Goal: Task Accomplishment & Management: Manage account settings

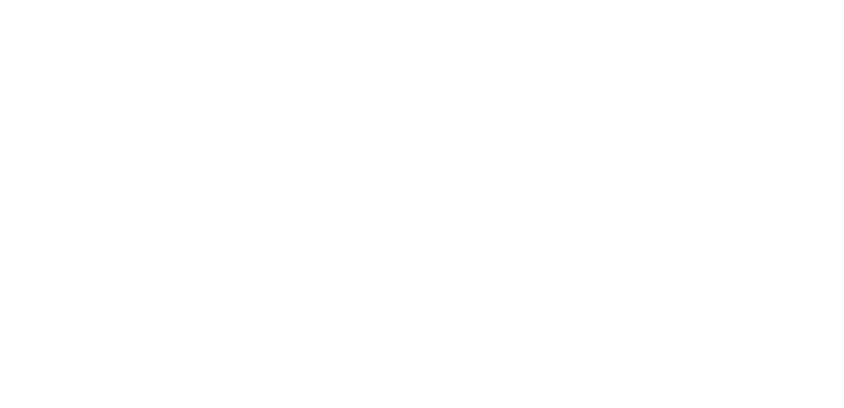
select select "*"
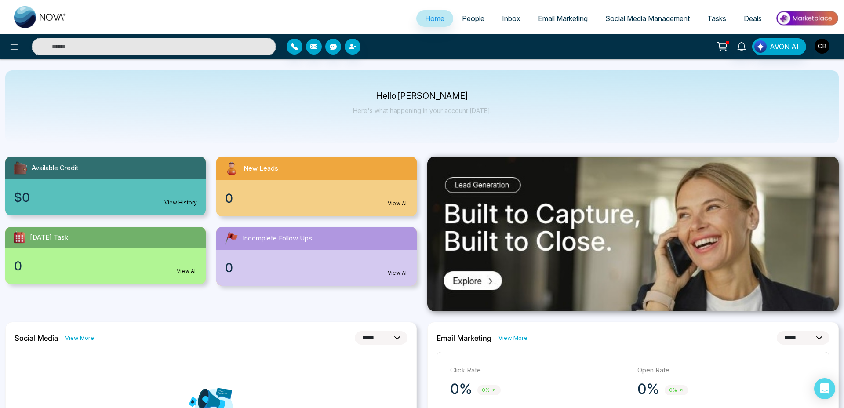
click at [823, 42] on img "button" at bounding box center [822, 46] width 15 height 15
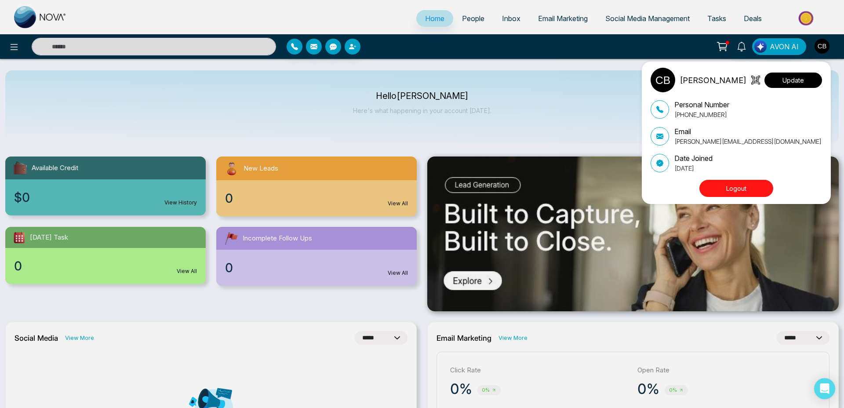
click at [801, 79] on button "Update" at bounding box center [793, 80] width 58 height 15
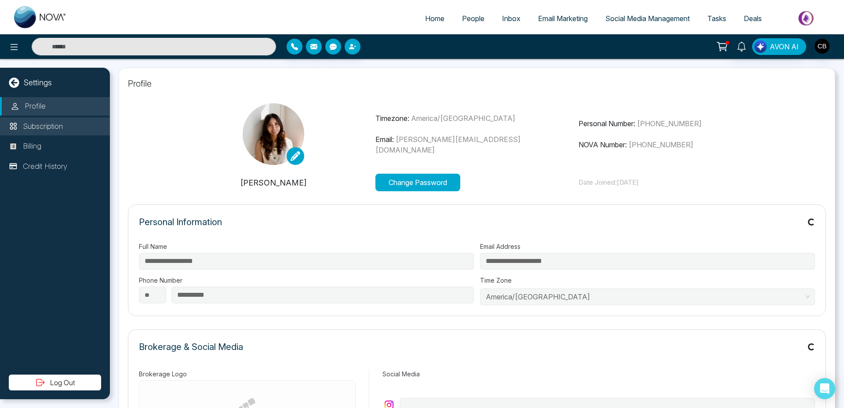
type input "**********"
click at [44, 128] on p "Subscription" at bounding box center [43, 126] width 40 height 11
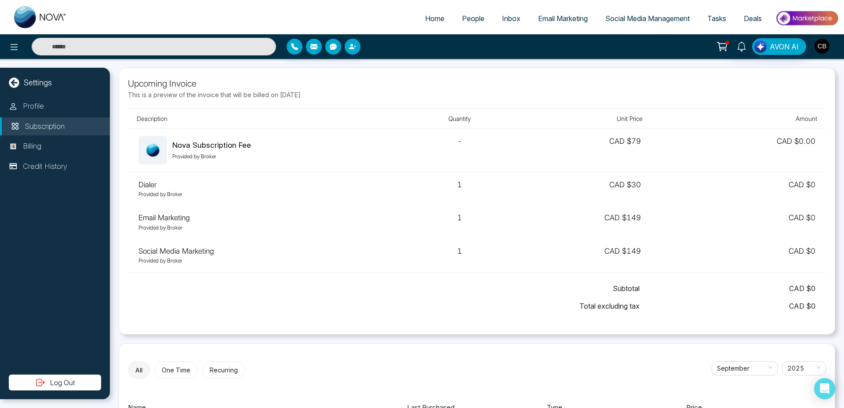
click at [819, 43] on img "button" at bounding box center [822, 46] width 15 height 15
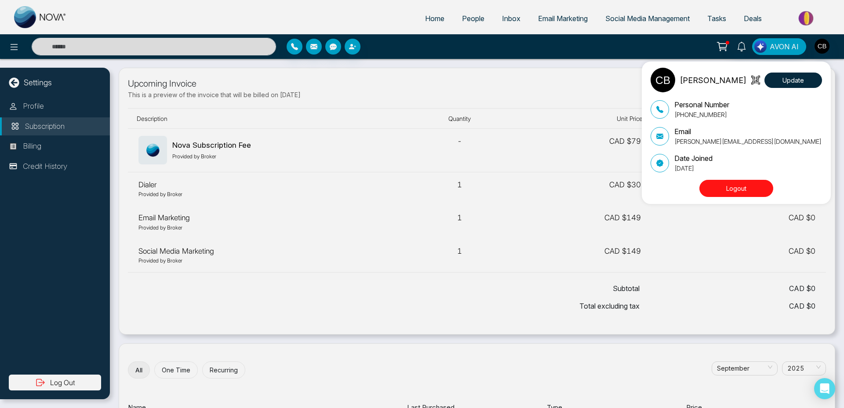
click at [732, 183] on button "Logout" at bounding box center [736, 188] width 74 height 17
